Goal: Navigation & Orientation: Understand site structure

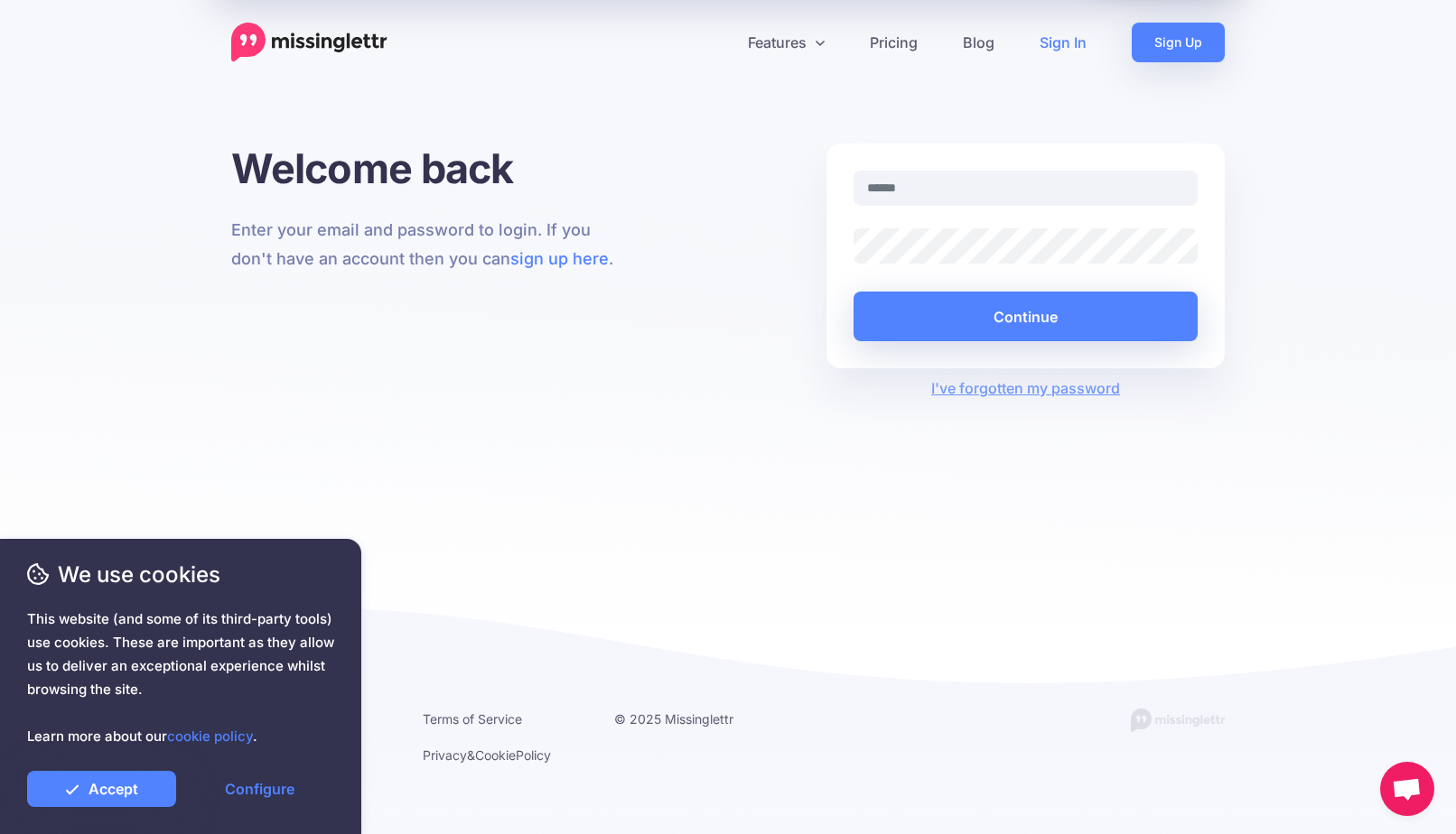
click at [346, 38] on img at bounding box center [310, 43] width 156 height 40
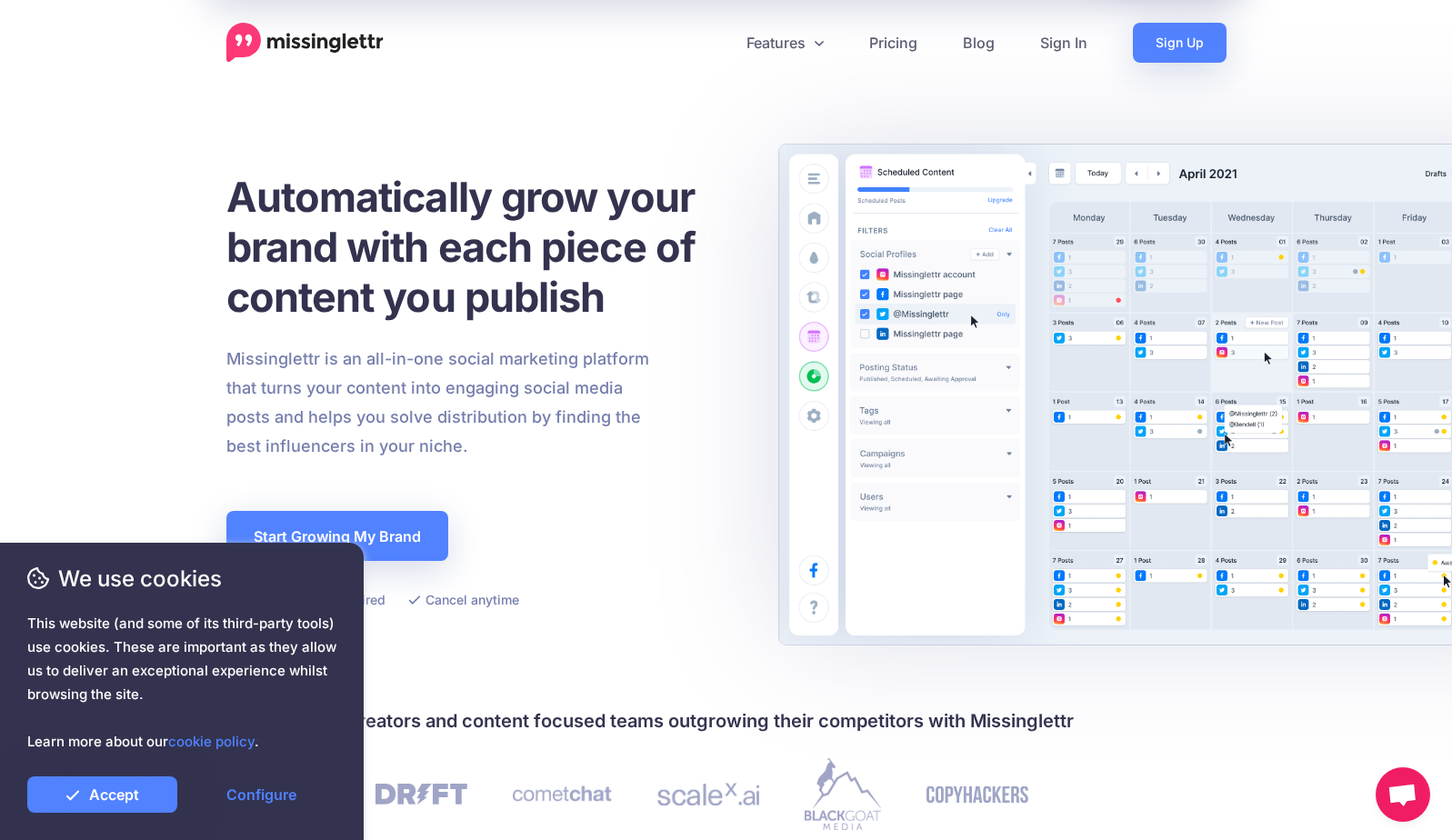
click at [608, 652] on div at bounding box center [726, 673] width 1001 height 68
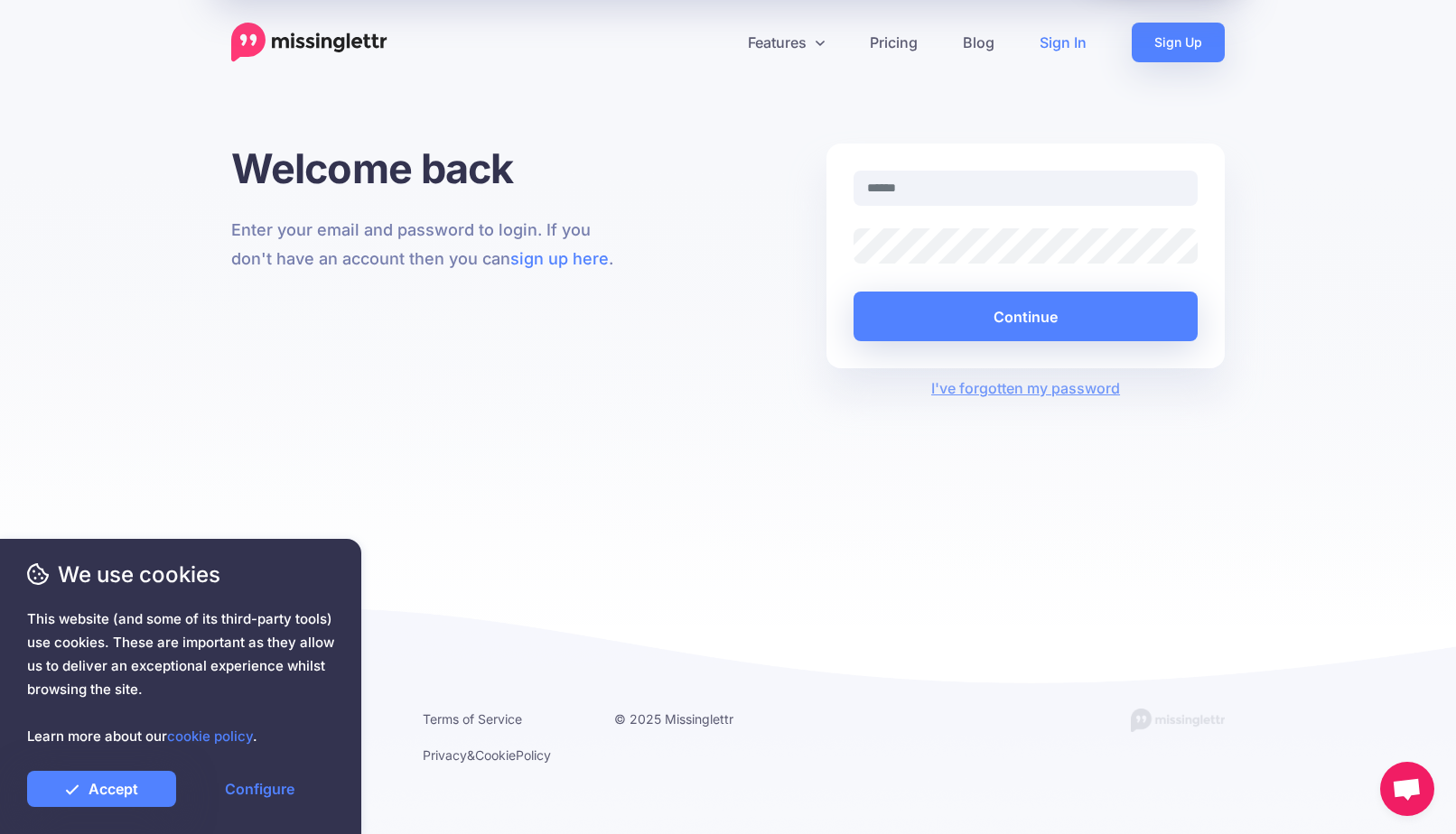
click at [618, 452] on div "Welcome back Enter your email and password to login. If you don't have an accou…" at bounding box center [728, 384] width 1456 height 481
click at [225, 164] on div "Welcome back Enter your email and password to login. If you don't have an accou…" at bounding box center [431, 271] width 426 height 255
click at [821, 42] on icon at bounding box center [820, 43] width 9 height 15
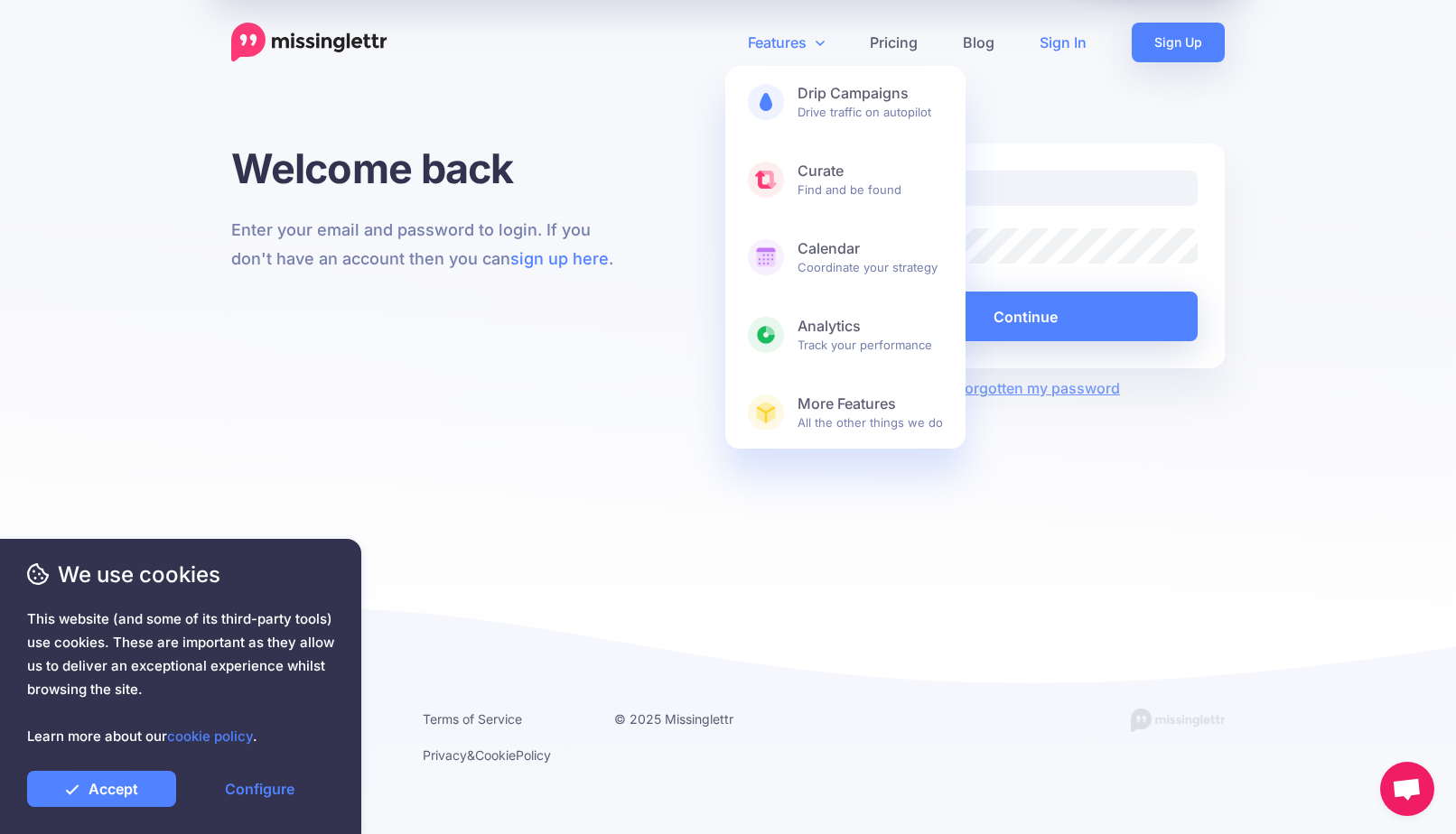
click at [821, 42] on icon at bounding box center [820, 43] width 9 height 15
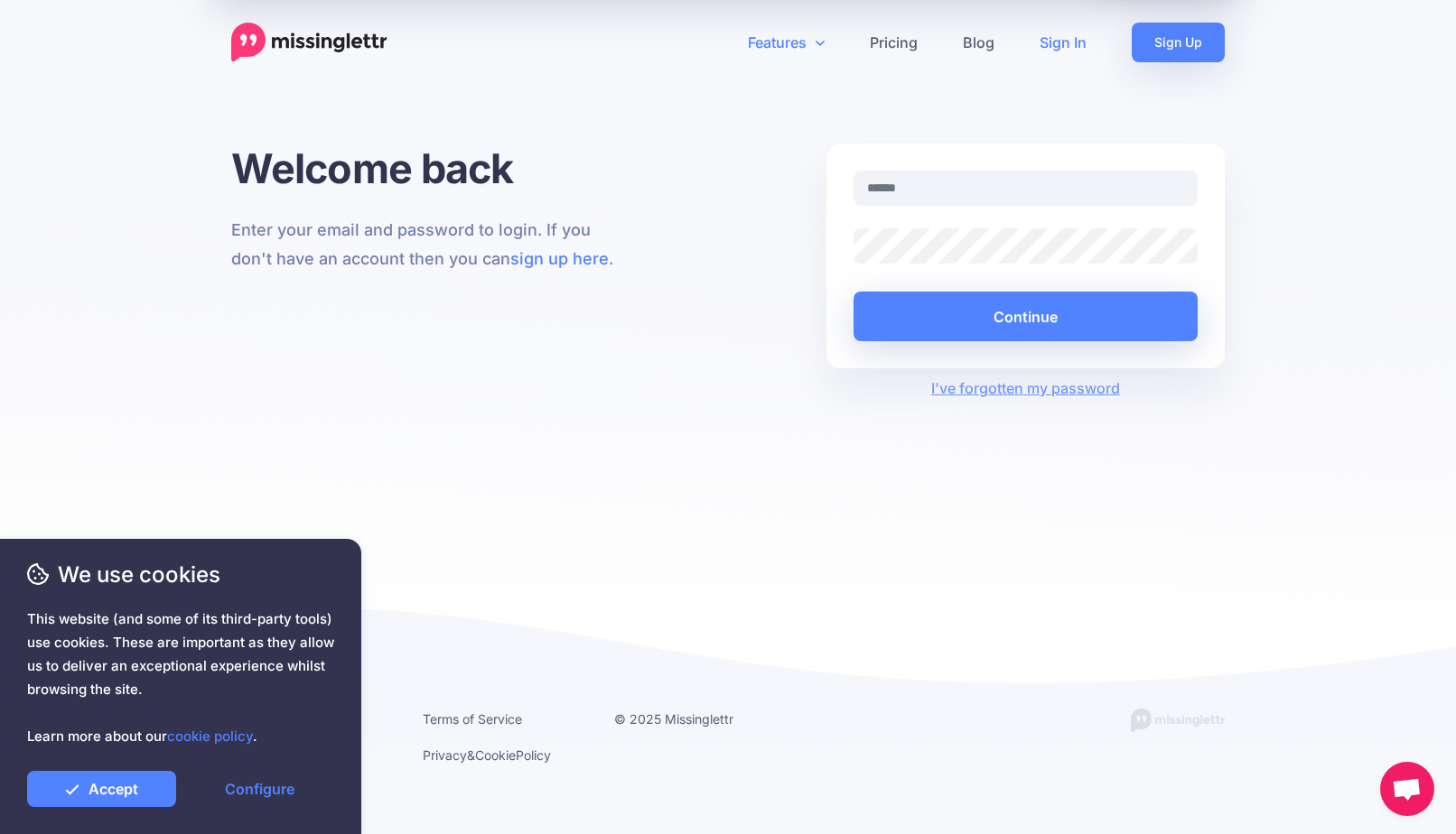
click at [819, 46] on icon at bounding box center [820, 43] width 9 height 15
